Goal: Task Accomplishment & Management: Use online tool/utility

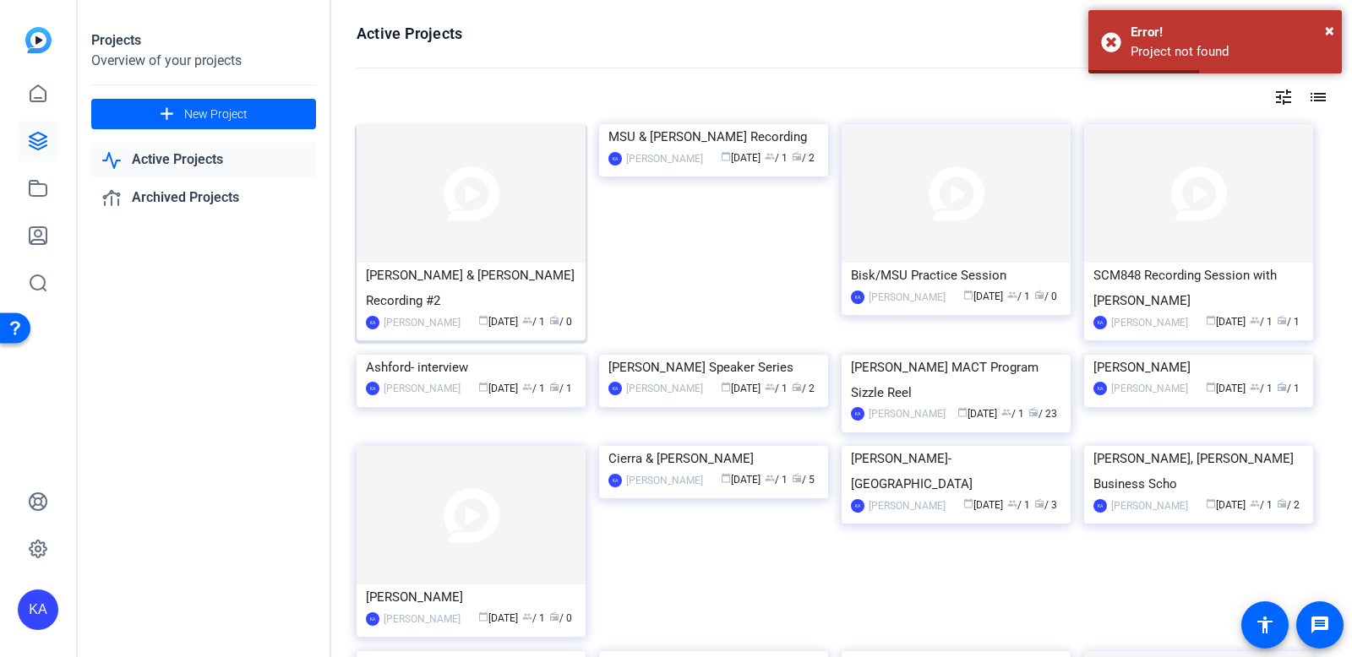
click at [449, 267] on div "[PERSON_NAME] & [PERSON_NAME] Recording #2" at bounding box center [471, 288] width 210 height 51
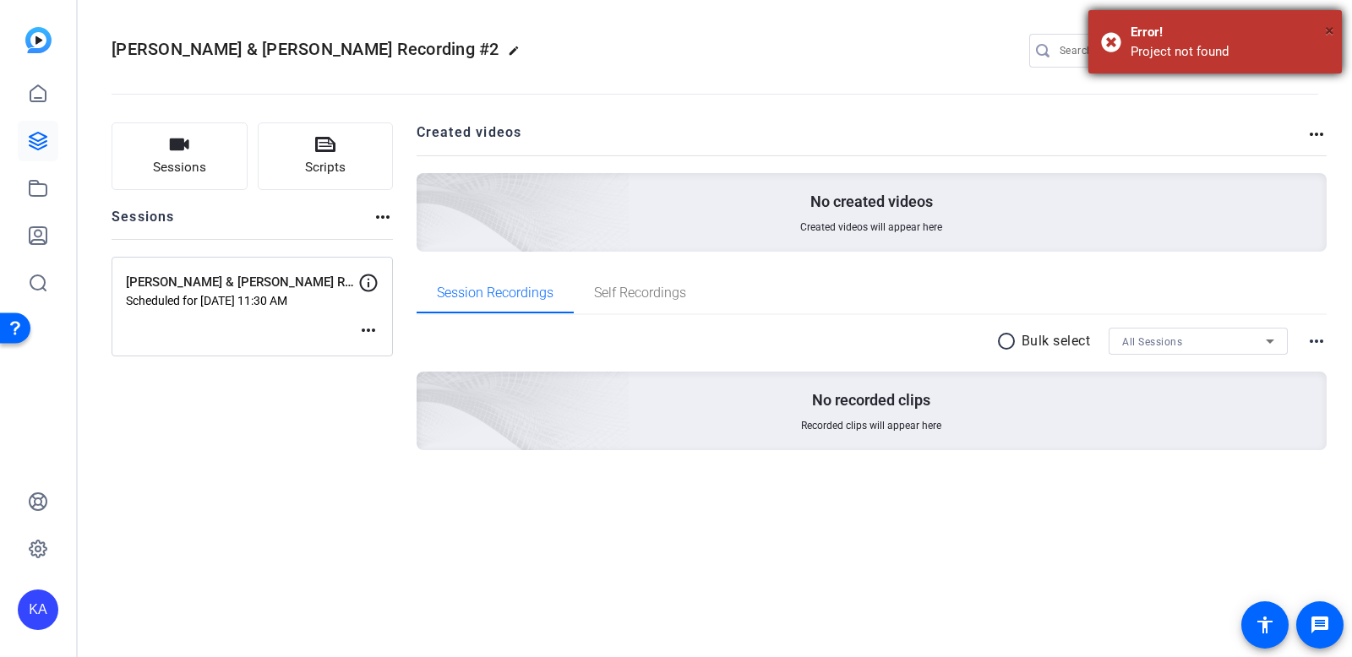
click at [1327, 32] on span "×" at bounding box center [1329, 30] width 9 height 20
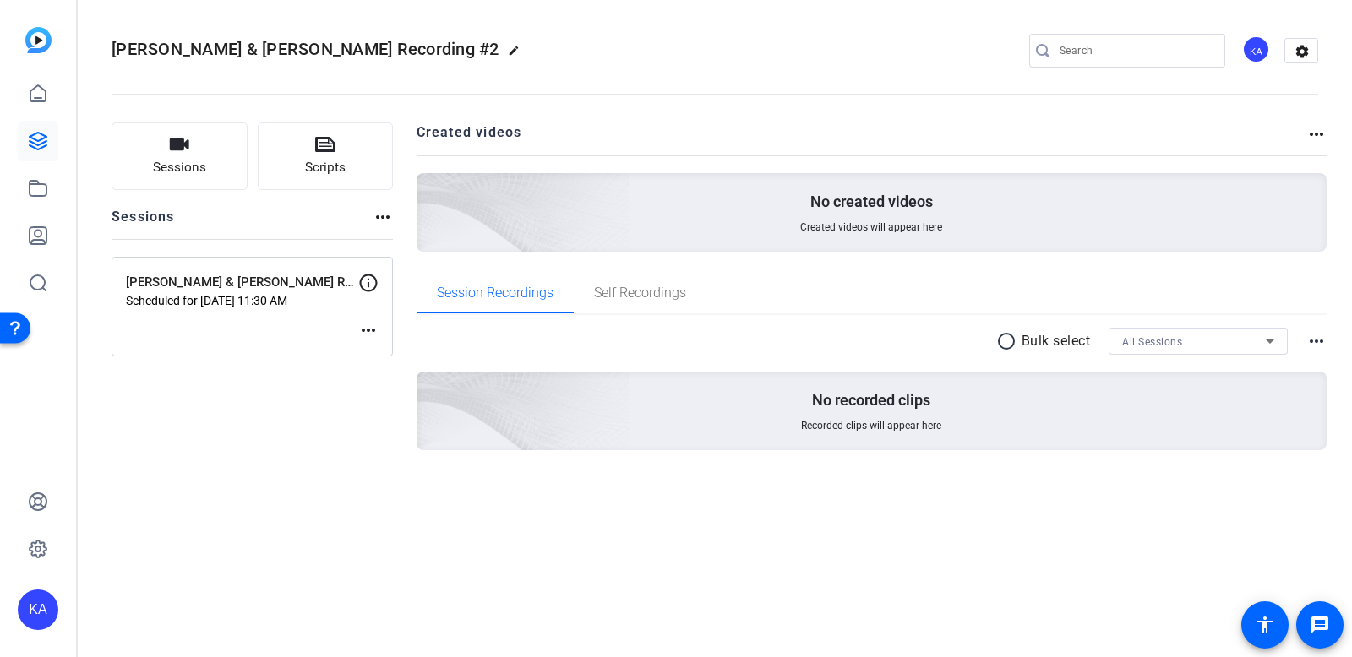
click at [368, 331] on mat-icon "more_horiz" at bounding box center [368, 330] width 20 height 20
click at [385, 354] on span "Edit Session" at bounding box center [410, 356] width 77 height 20
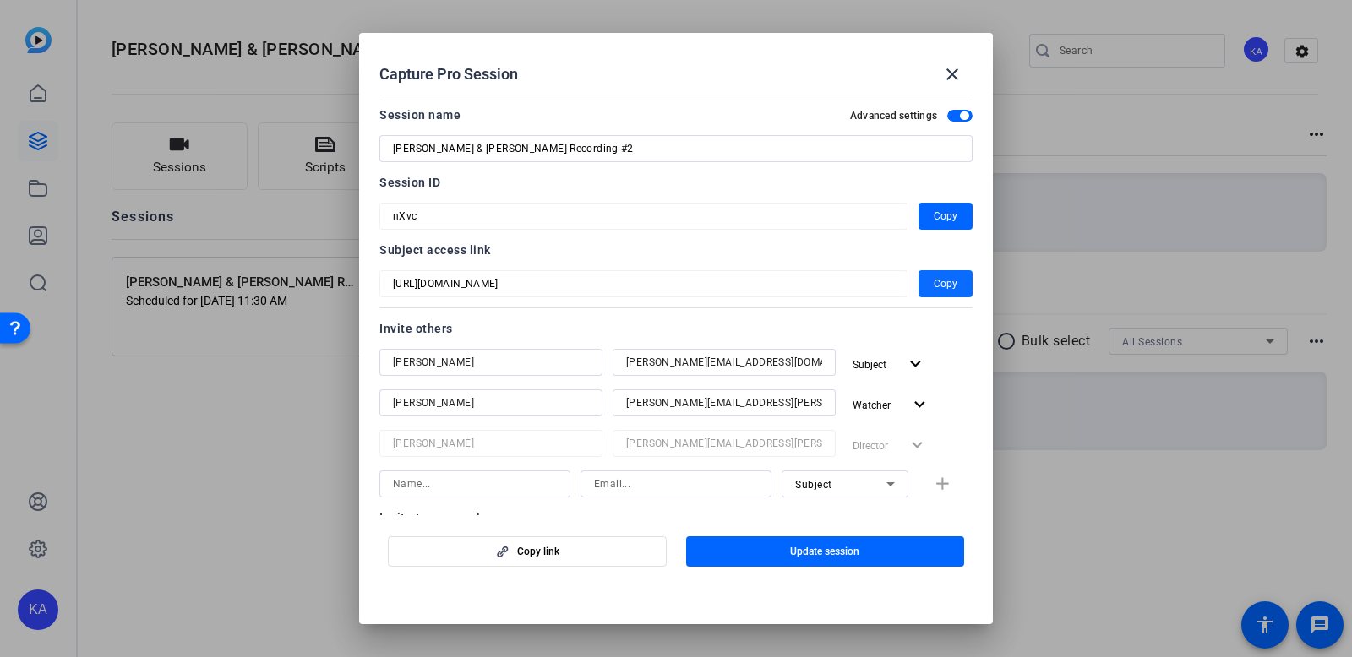
click at [940, 283] on span "Copy" at bounding box center [946, 284] width 24 height 20
click at [950, 216] on span "Copy" at bounding box center [946, 216] width 24 height 20
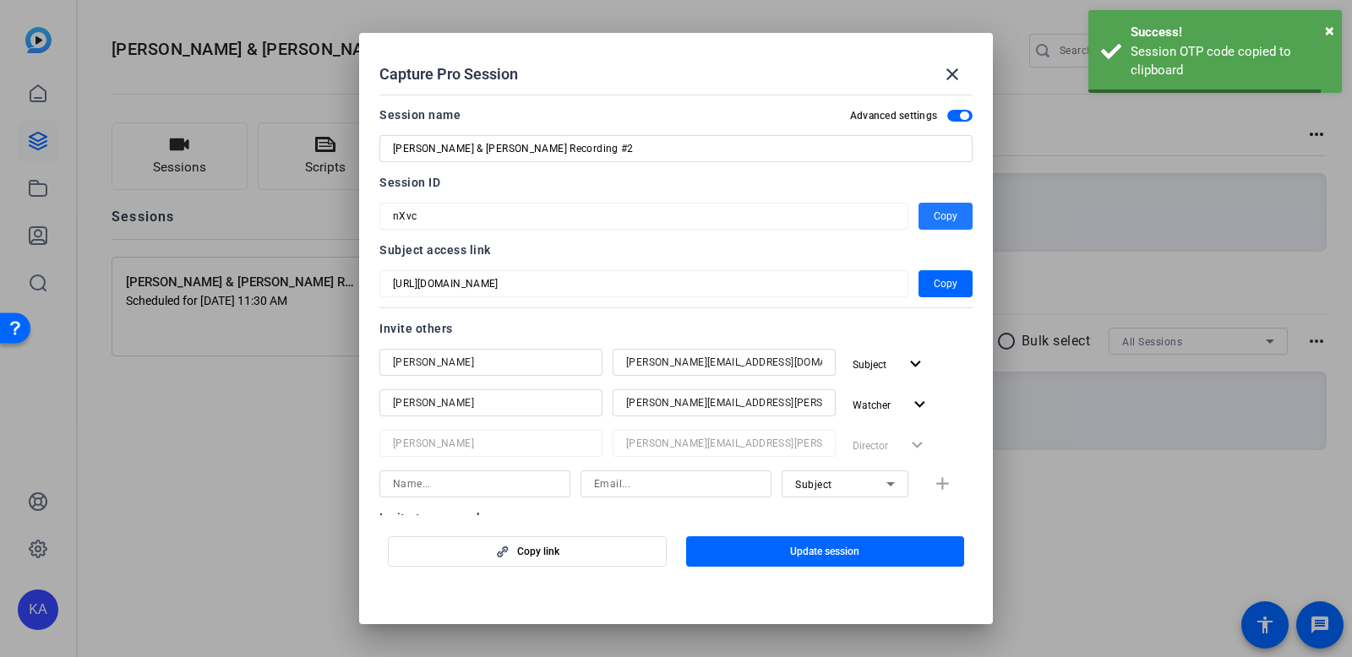
drag, startPoint x: 927, startPoint y: 224, endPoint x: 894, endPoint y: 230, distance: 33.5
click at [927, 224] on span "button" at bounding box center [945, 216] width 54 height 41
